Goal: Information Seeking & Learning: Learn about a topic

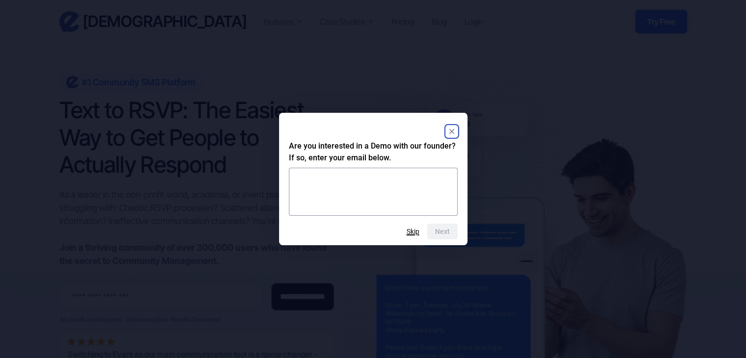
click at [413, 228] on button "Skip" at bounding box center [413, 232] width 13 height 8
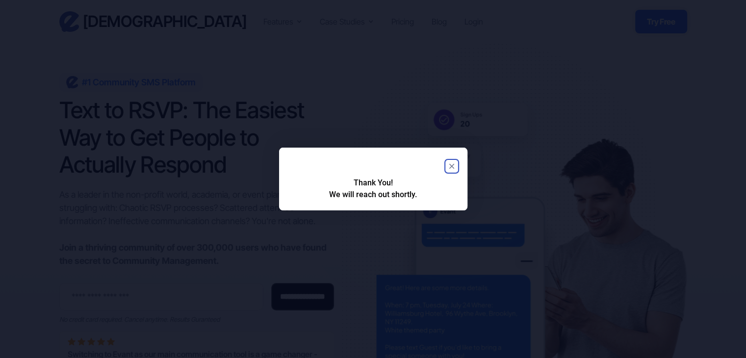
click at [449, 163] on rect "Close" at bounding box center [452, 166] width 12 height 12
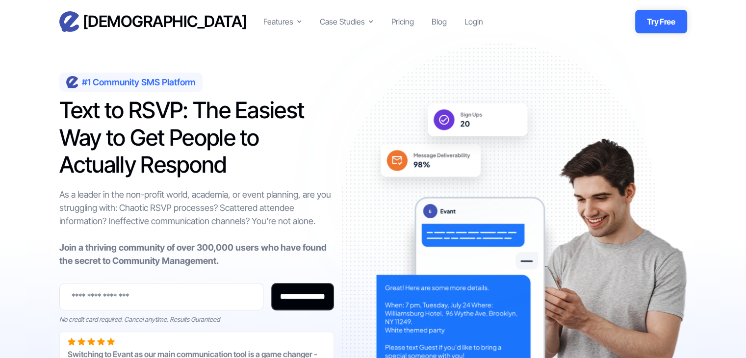
click at [414, 24] on ul "Features Text-to-RSVP & Event Check-In Targeted Messaging & Scheduled Sends CRM…" at bounding box center [374, 22] width 220 height 14
click at [413, 24] on div "Pricing" at bounding box center [403, 22] width 23 height 12
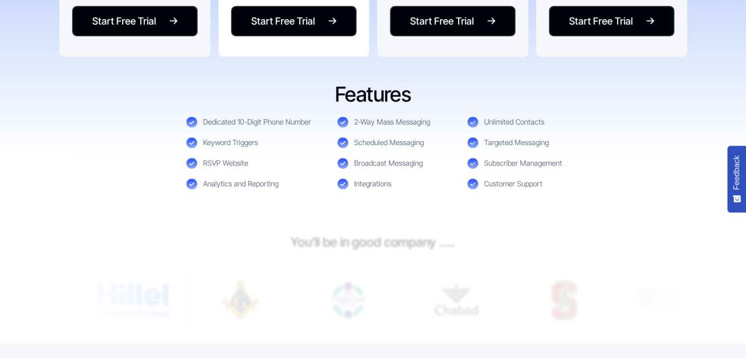
scroll to position [442, 0]
